Goal: Information Seeking & Learning: Understand process/instructions

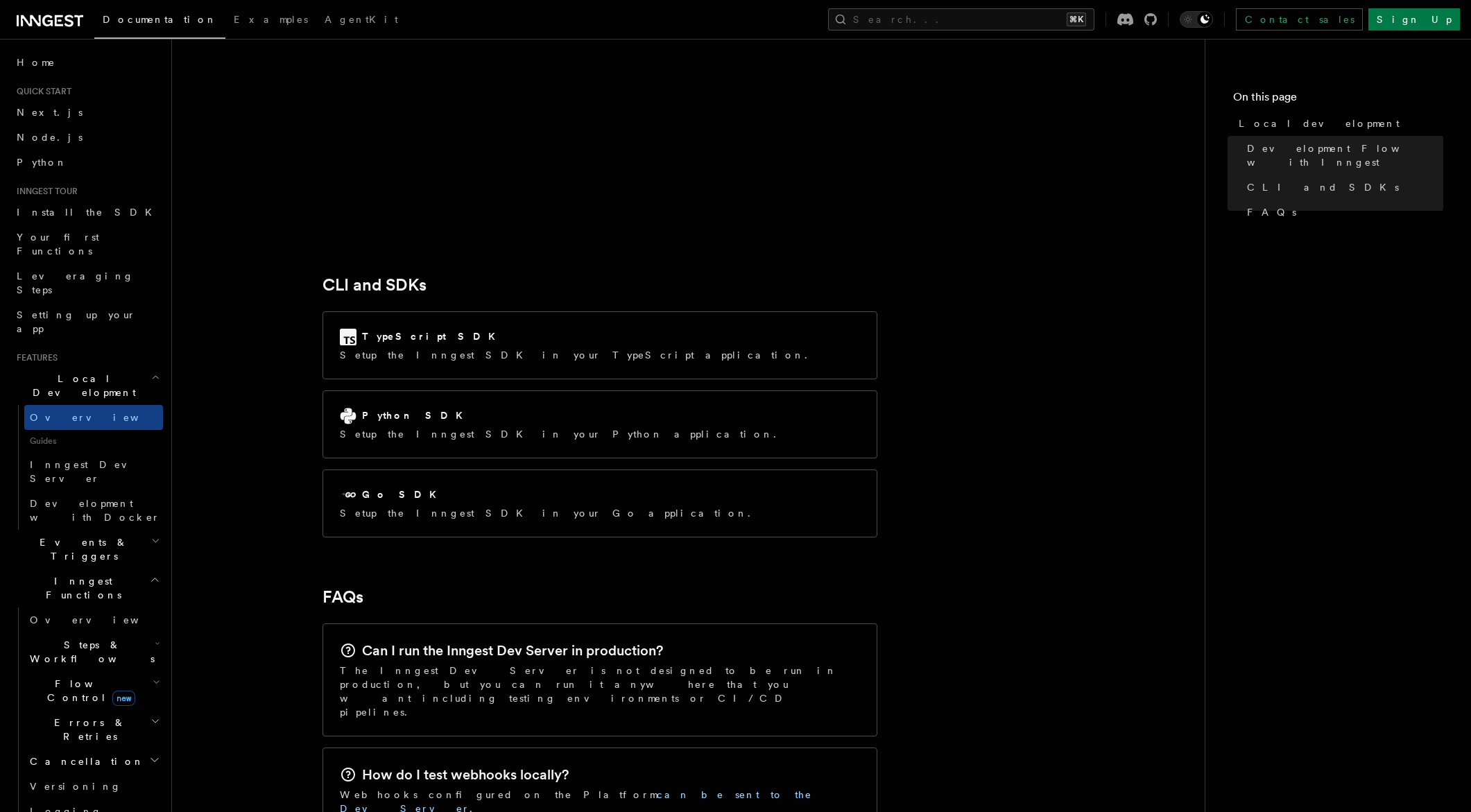
scroll to position [1691, 0]
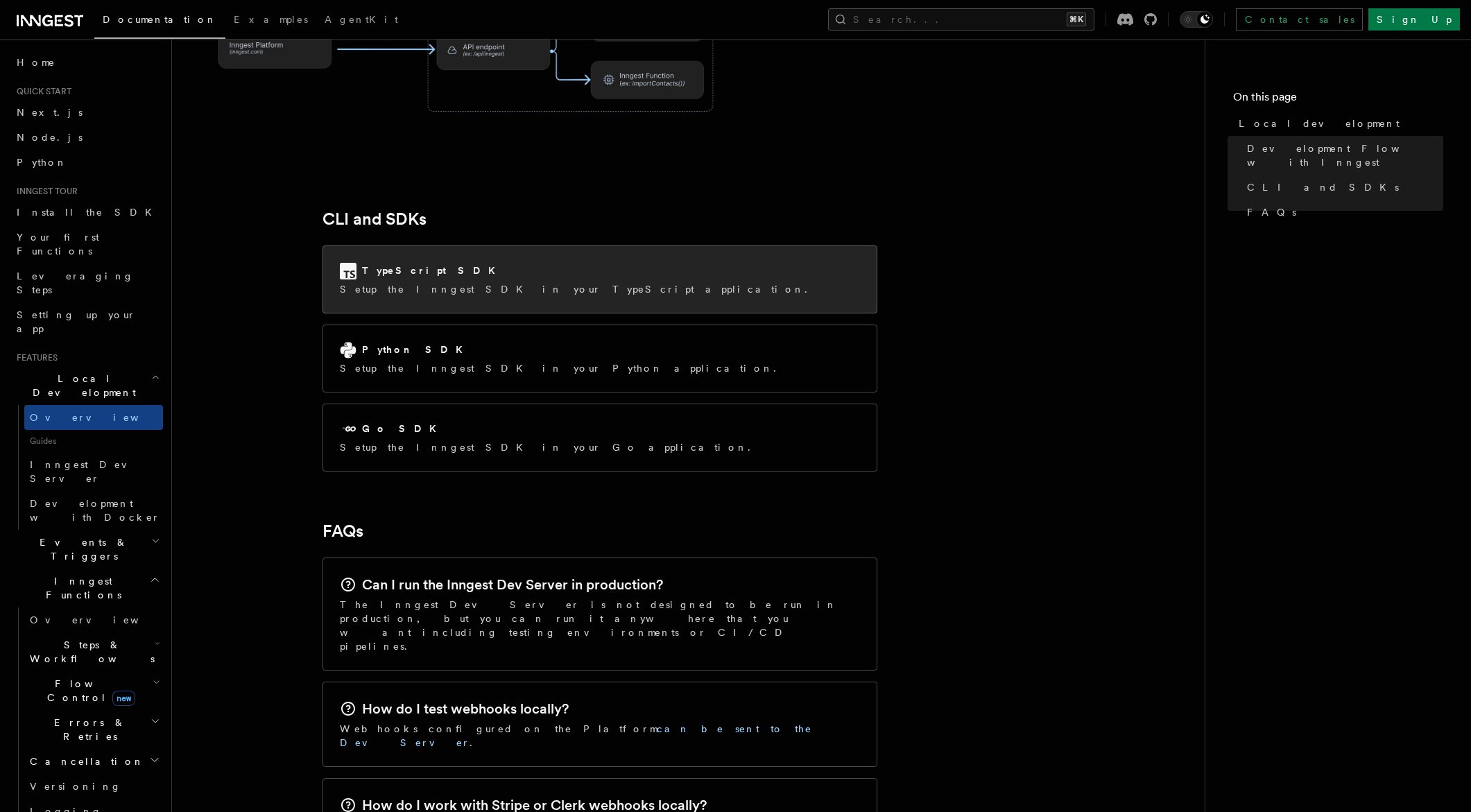
click at [425, 246] on div "TypeScript SDK Setup the Inngest SDK in your TypeScript application." at bounding box center [600, 279] width 554 height 67
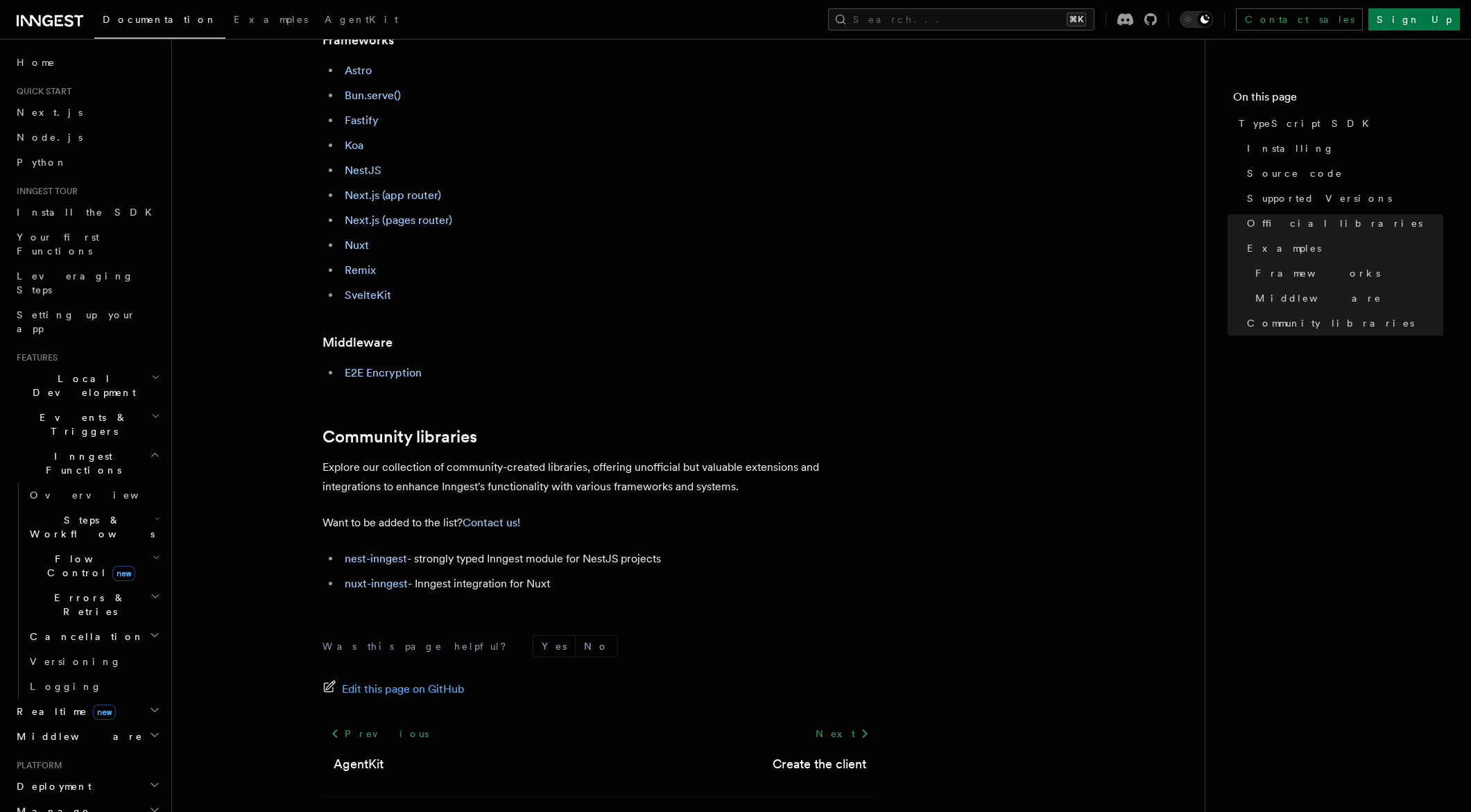
scroll to position [703, 0]
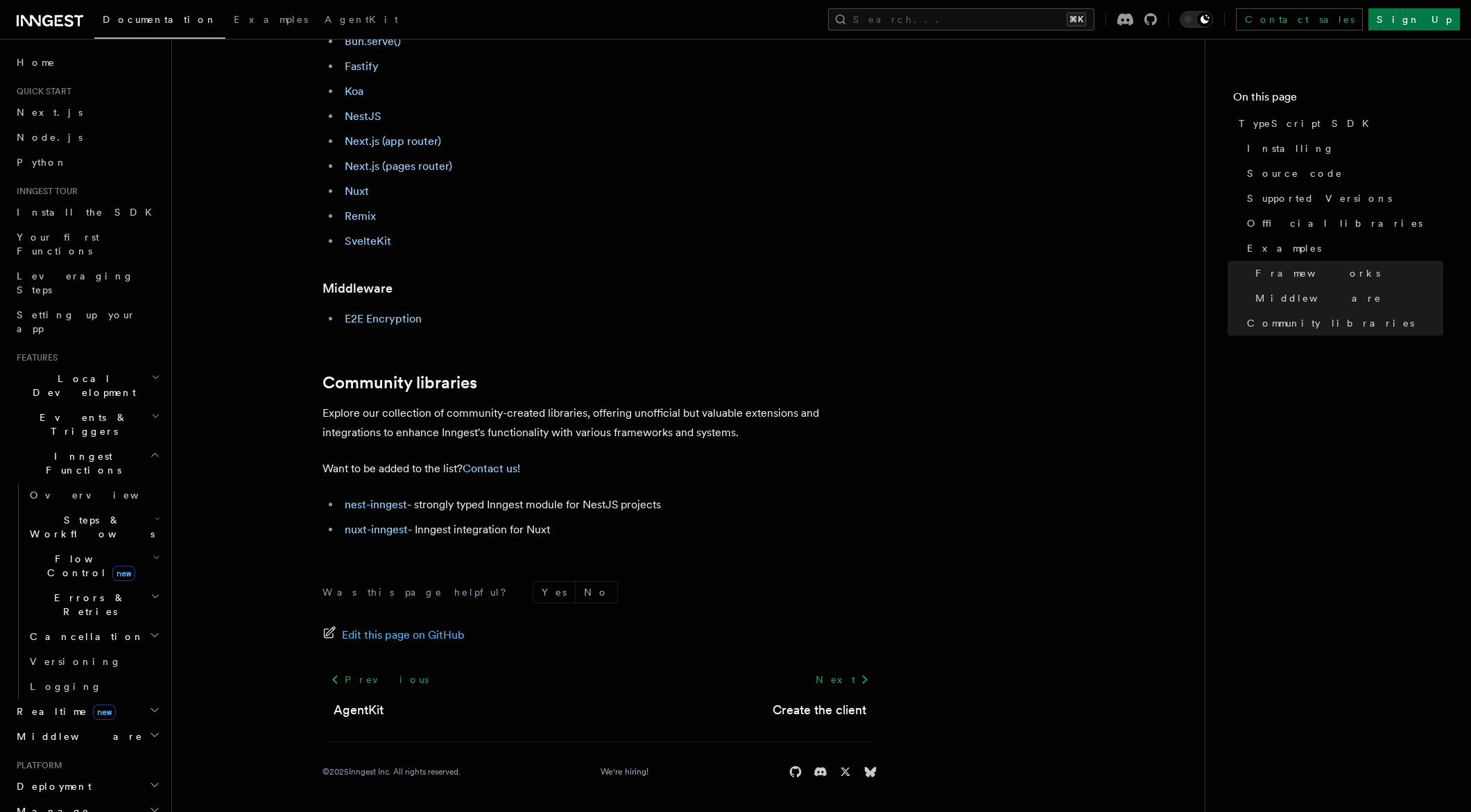
click at [821, 697] on div "Next Create the client" at bounding box center [819, 693] width 116 height 53
click at [843, 688] on link "Next" at bounding box center [842, 680] width 70 height 25
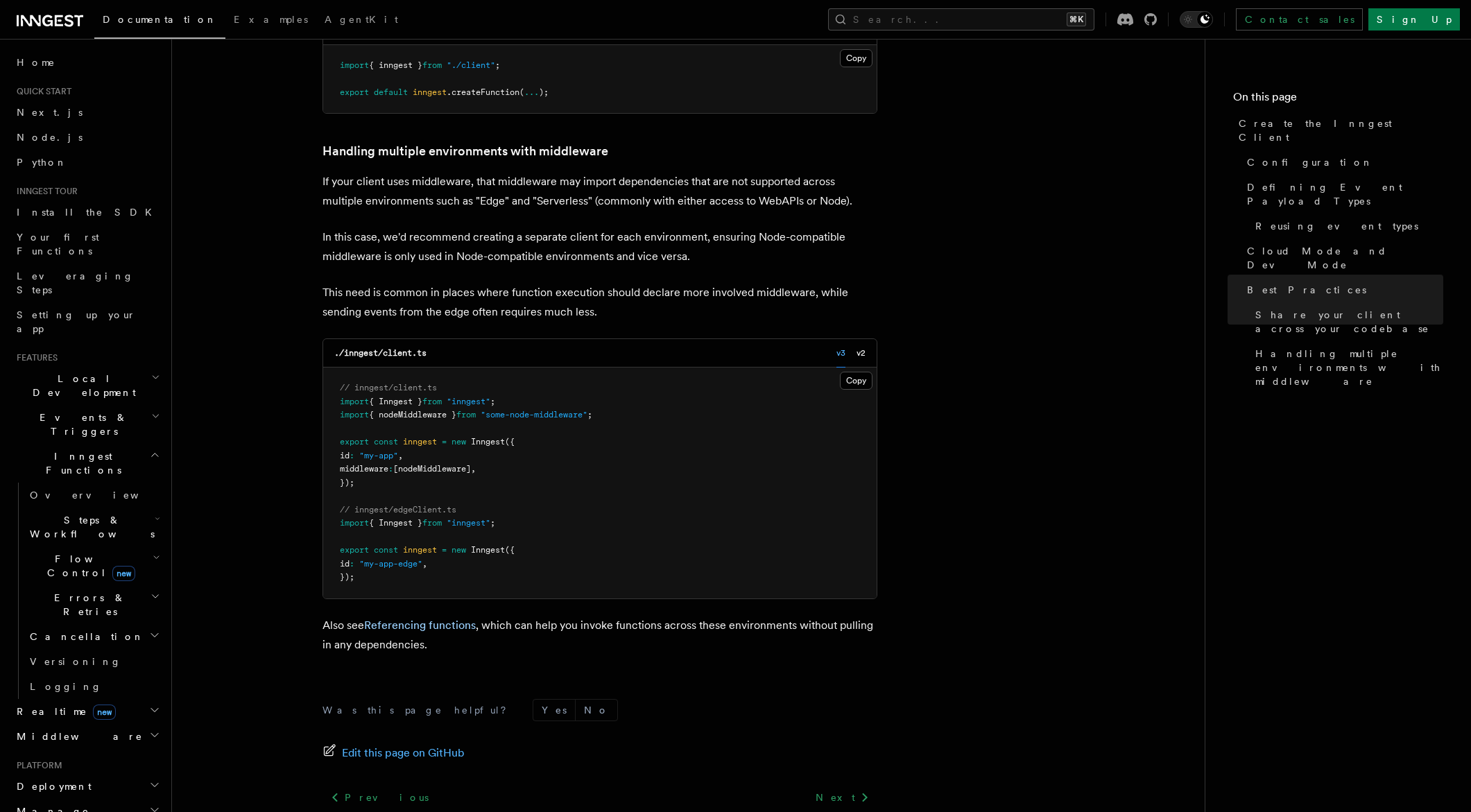
scroll to position [3035, 0]
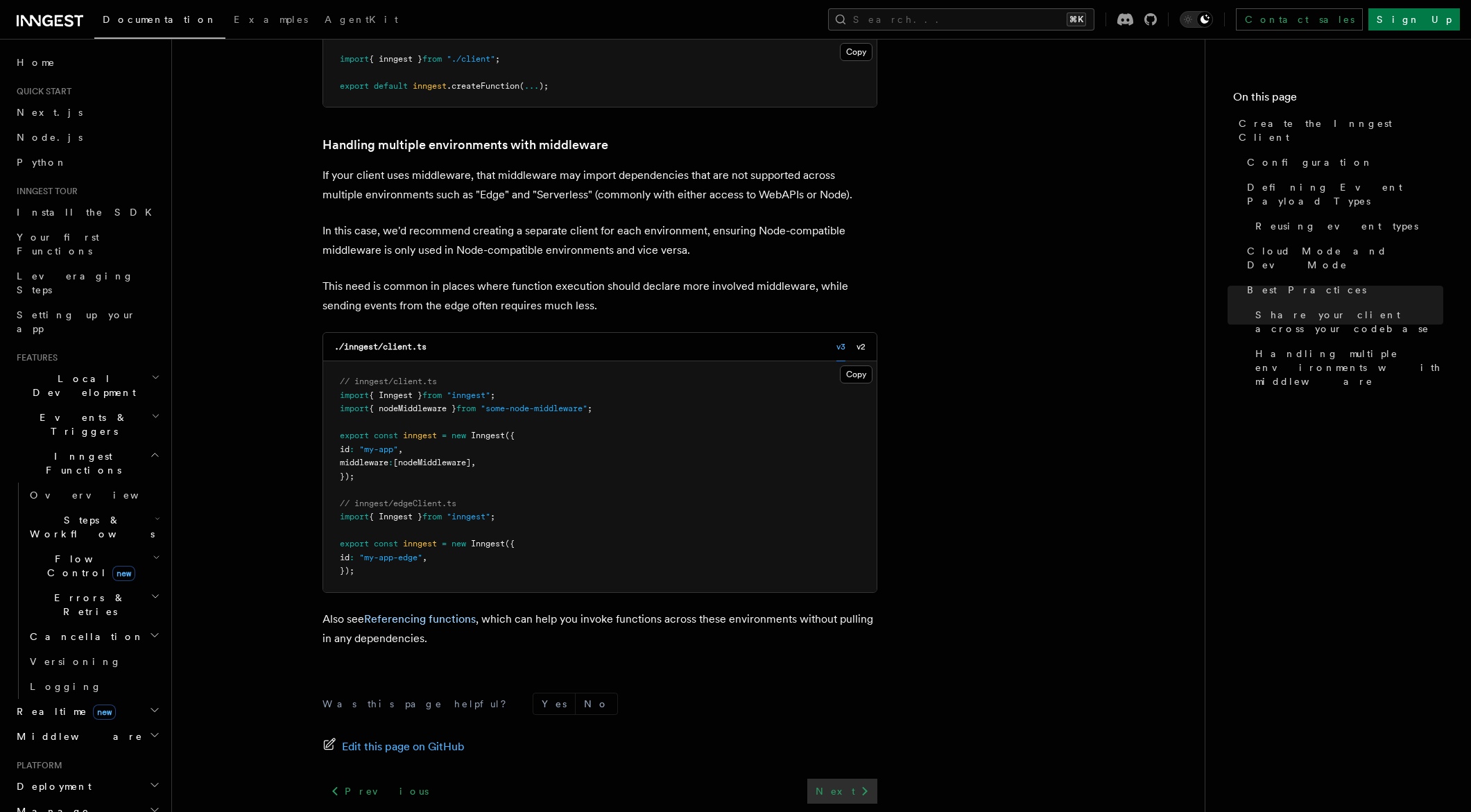
click at [843, 779] on link "Next" at bounding box center [842, 791] width 70 height 25
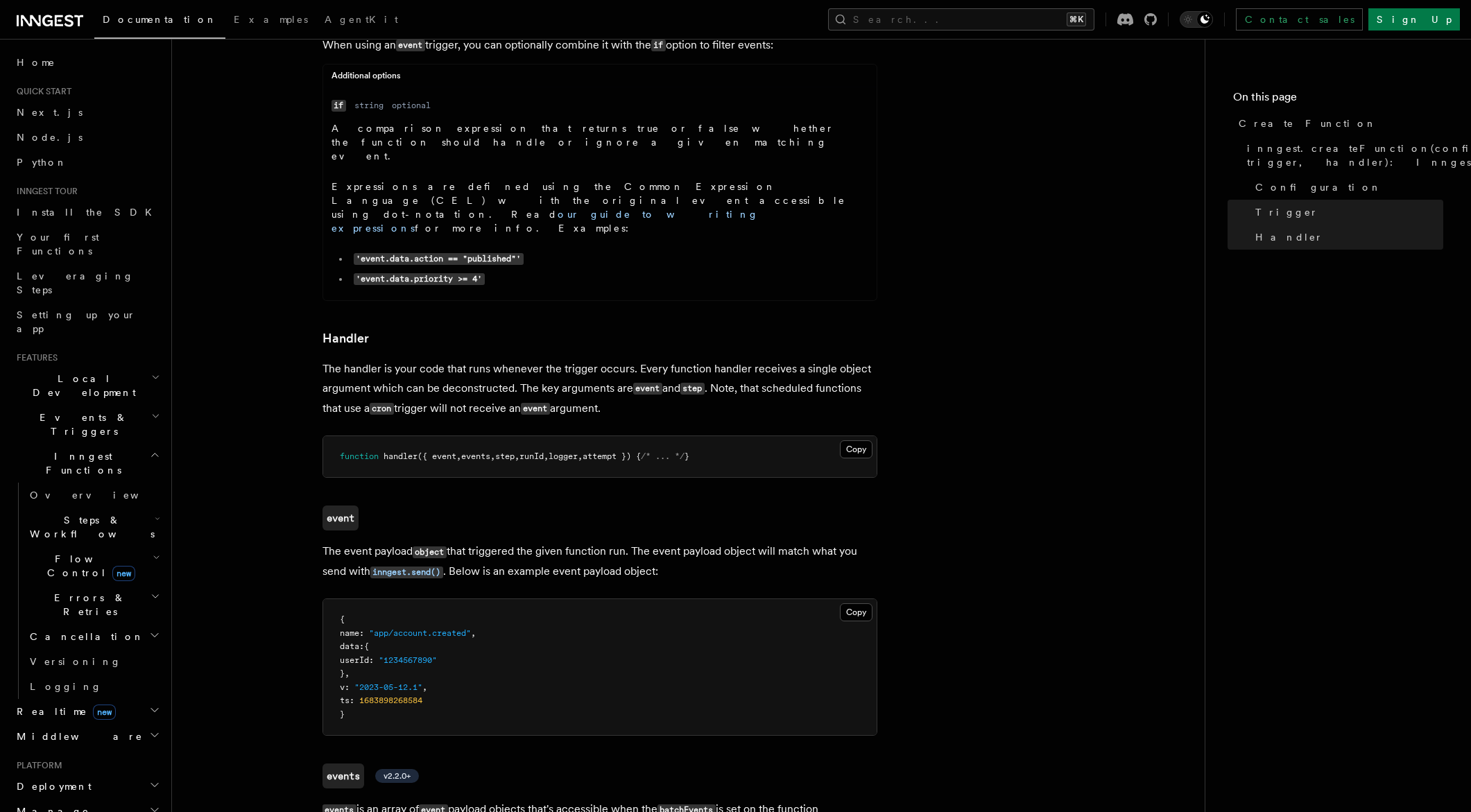
scroll to position [2281, 0]
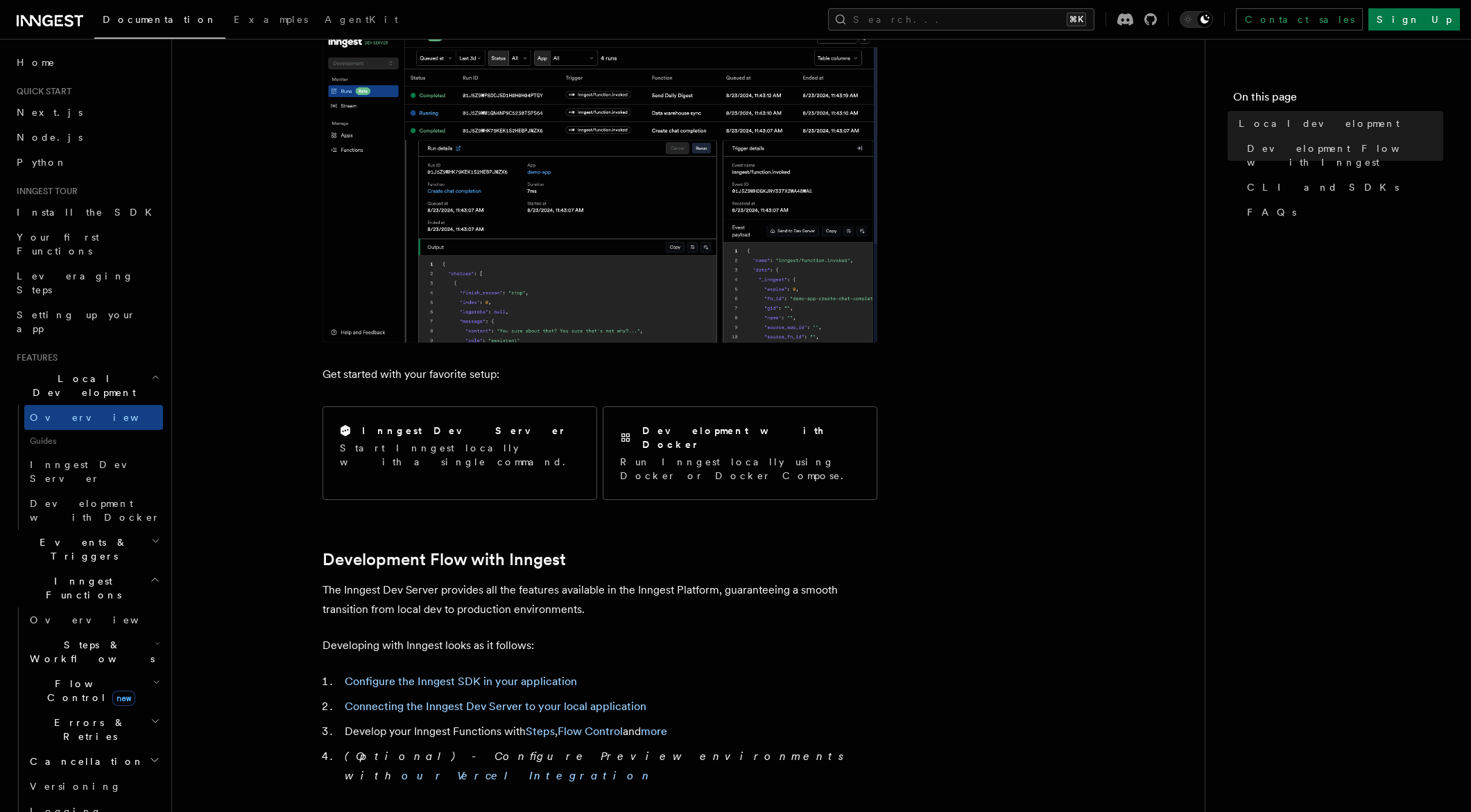
scroll to position [236, 0]
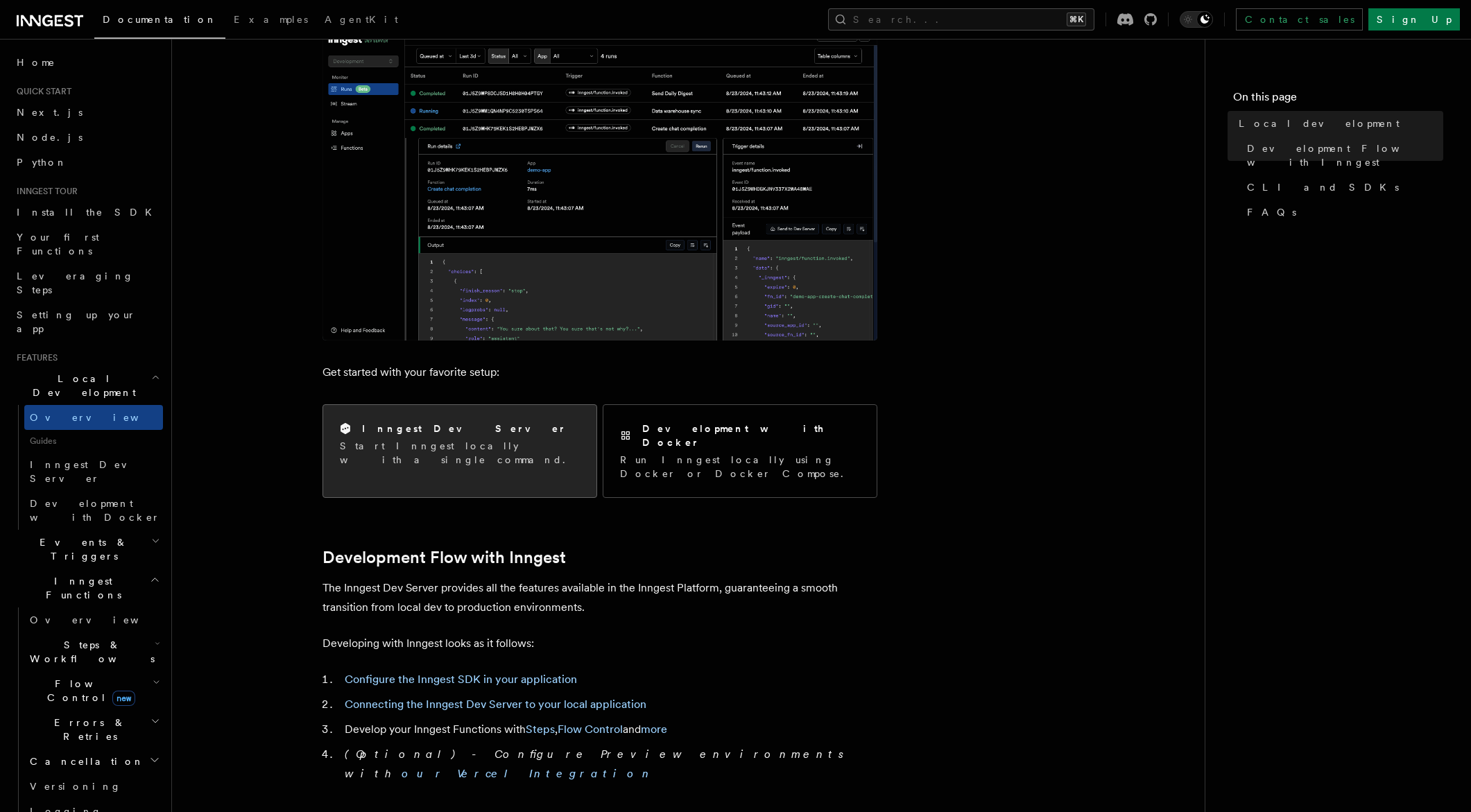
click at [499, 441] on p "Start Inngest locally with a single command." at bounding box center [460, 453] width 240 height 28
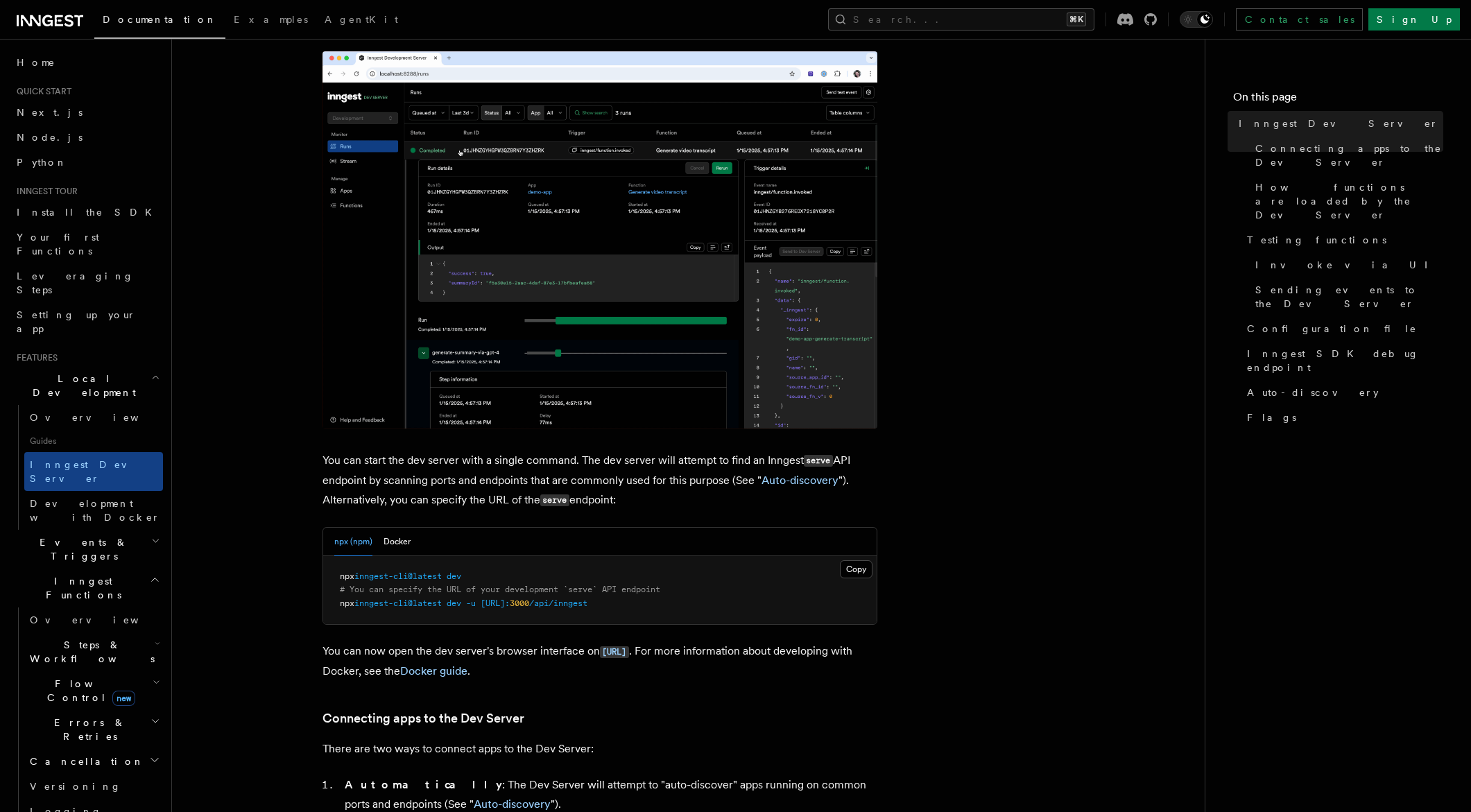
scroll to position [246, 0]
